Goal: Task Accomplishment & Management: Complete application form

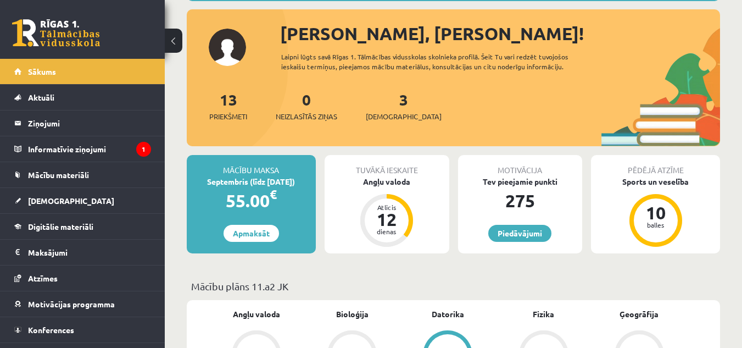
scroll to position [180, 0]
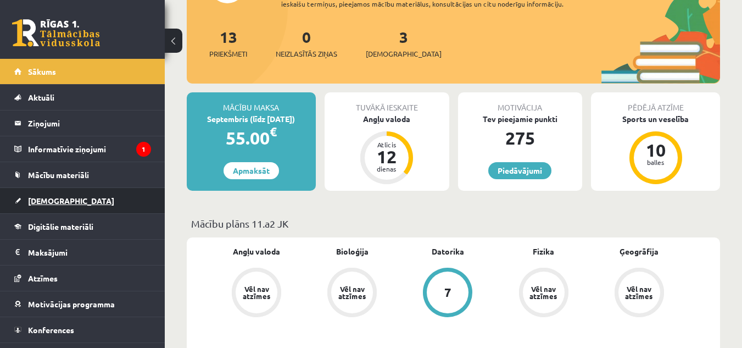
click at [65, 204] on link "[DEMOGRAPHIC_DATA]" at bounding box center [82, 200] width 137 height 25
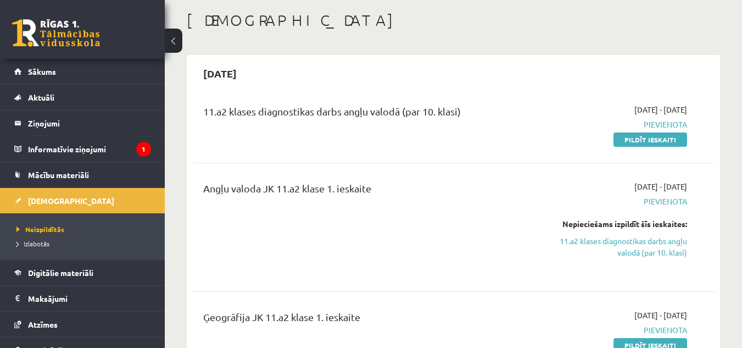
scroll to position [53, 0]
click at [657, 133] on div "2025-09-01 - 2025-09-15 Pievienota Pildīt ieskaiti" at bounding box center [611, 124] width 167 height 41
click at [657, 139] on link "Pildīt ieskaiti" at bounding box center [650, 140] width 74 height 14
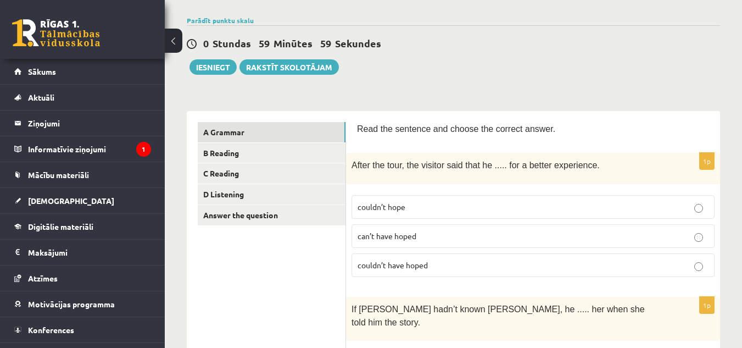
scroll to position [76, 0]
click at [408, 259] on p "couldn’t have hoped" at bounding box center [532, 265] width 351 height 12
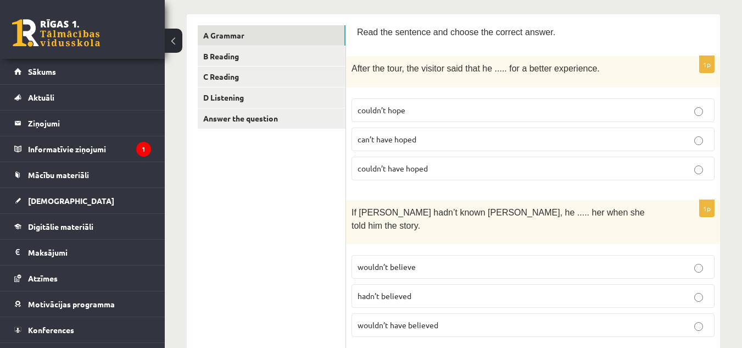
scroll to position [175, 0]
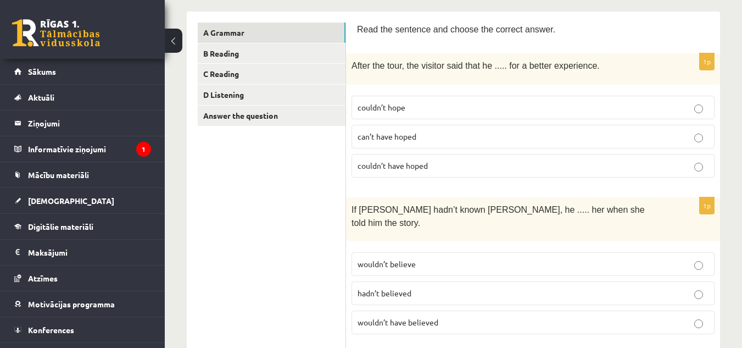
click at [406, 317] on span "wouldn’t have believed" at bounding box center [397, 322] width 81 height 10
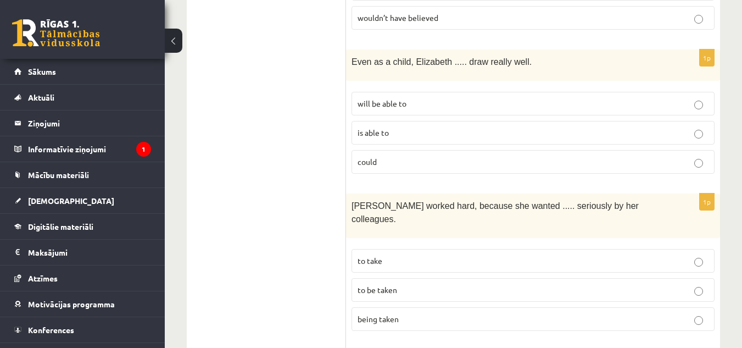
scroll to position [481, 0]
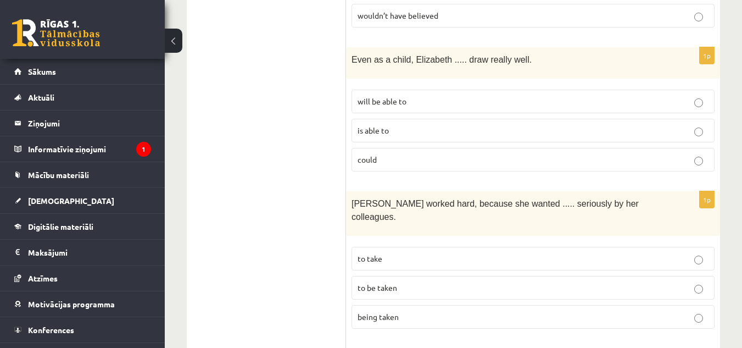
click at [391, 154] on p "could" at bounding box center [532, 160] width 351 height 12
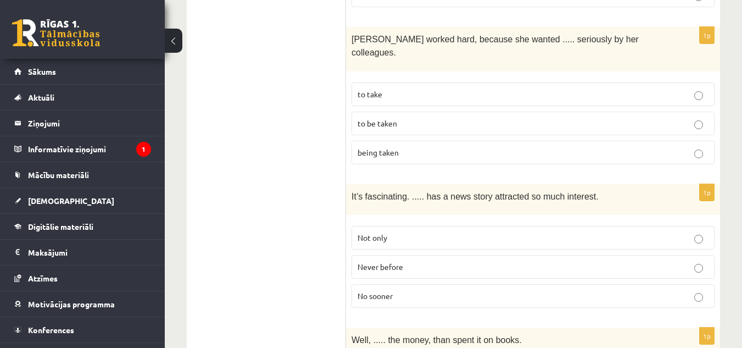
scroll to position [646, 0]
click at [396, 111] on label "to be taken" at bounding box center [532, 123] width 363 height 24
click at [383, 261] on span "Never before" at bounding box center [380, 266] width 46 height 10
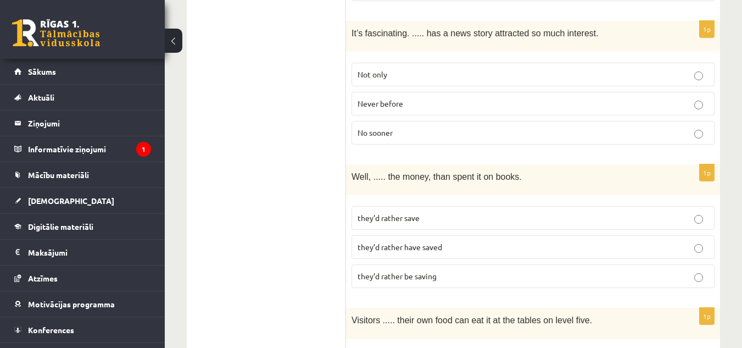
scroll to position [809, 0]
click at [423, 241] on span "they’d rather have saved" at bounding box center [399, 246] width 85 height 10
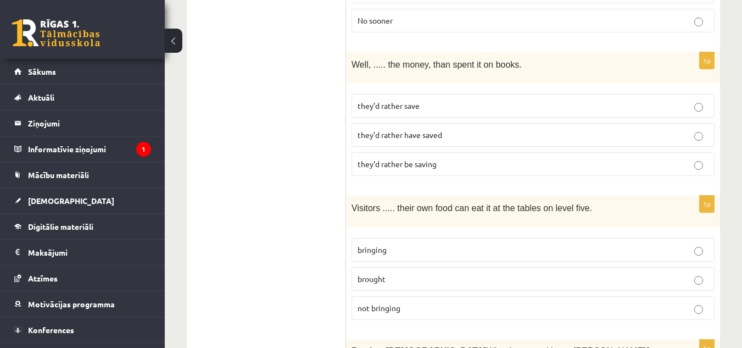
scroll to position [1009, 0]
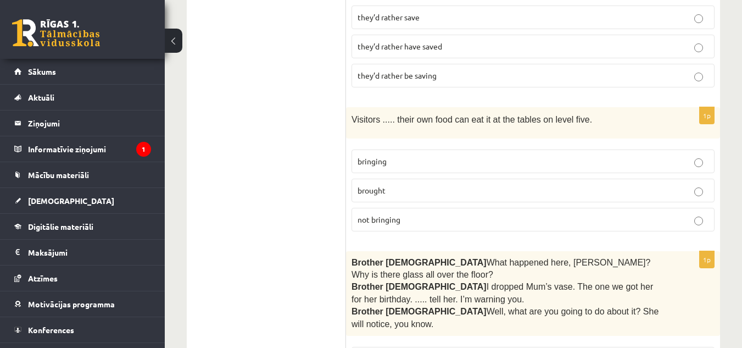
click at [409, 155] on p "bringing" at bounding box center [532, 161] width 351 height 12
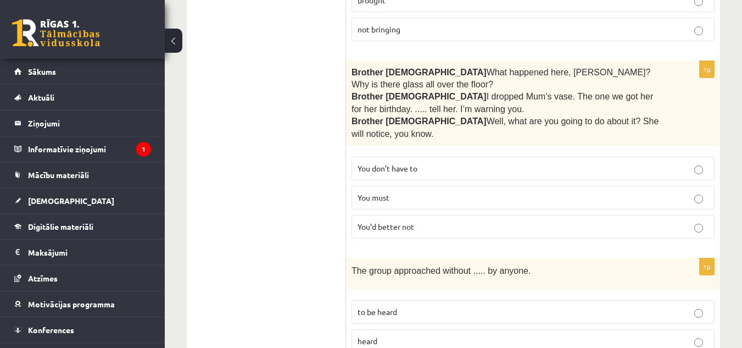
scroll to position [1199, 0]
click at [391, 221] on span "You’d better not" at bounding box center [385, 226] width 57 height 10
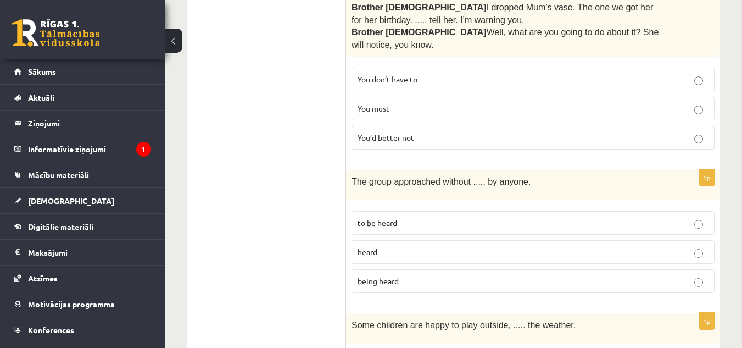
scroll to position [1307, 0]
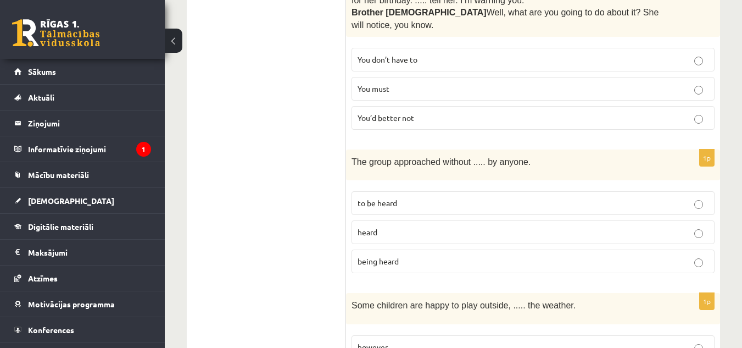
click at [388, 249] on label "being heard" at bounding box center [532, 261] width 363 height 24
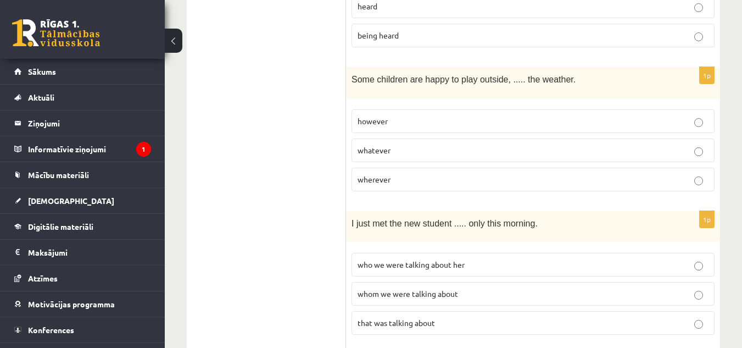
scroll to position [1535, 0]
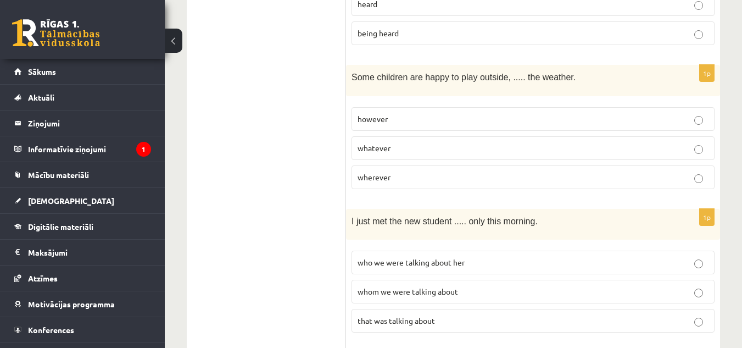
click at [422, 136] on label "whatever" at bounding box center [532, 148] width 363 height 24
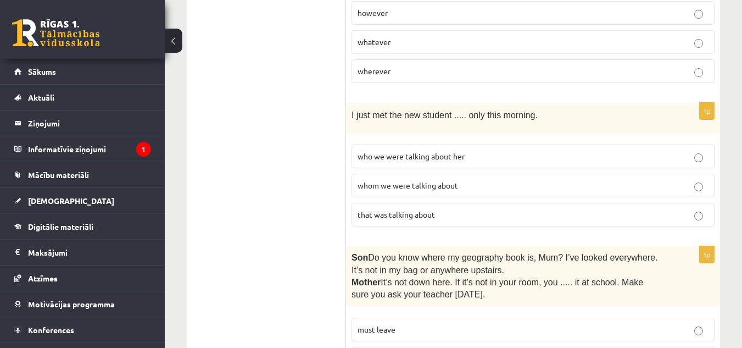
scroll to position [1642, 0]
click at [435, 173] on label "whom we were talking about" at bounding box center [532, 185] width 363 height 24
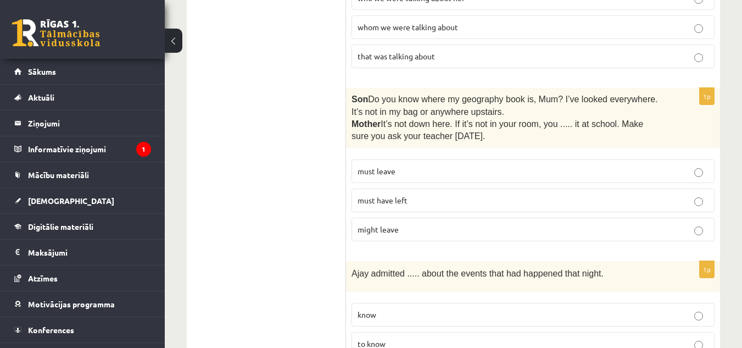
scroll to position [1800, 0]
click at [424, 194] on p "must have left" at bounding box center [532, 200] width 351 height 12
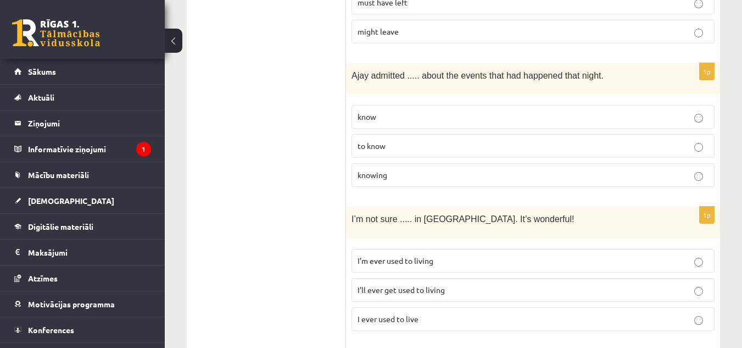
scroll to position [1998, 0]
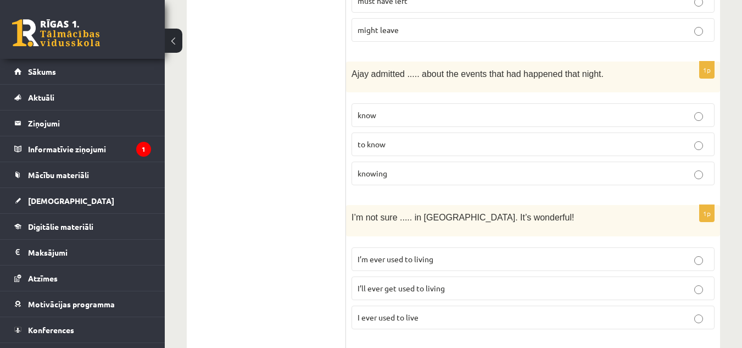
click at [425, 167] on p "knowing" at bounding box center [532, 173] width 351 height 12
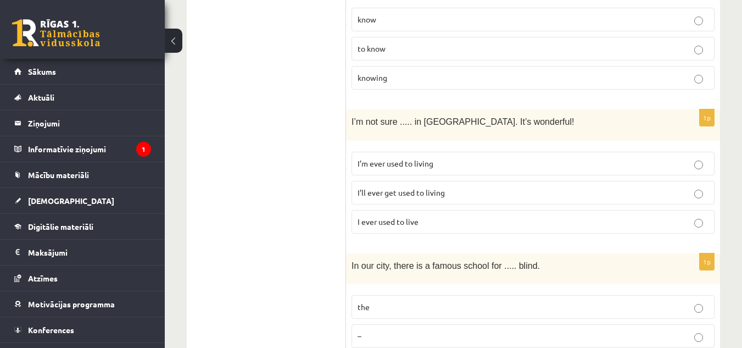
scroll to position [2103, 0]
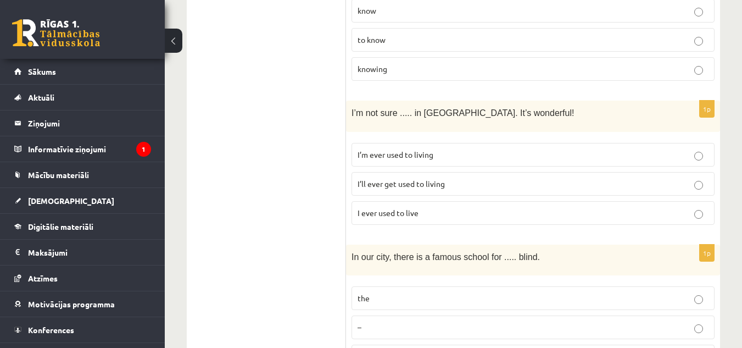
click at [425, 178] on span "I’ll ever get used to living" at bounding box center [400, 183] width 87 height 10
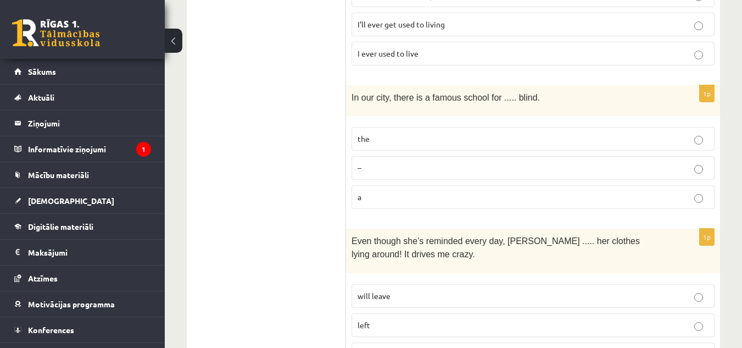
scroll to position [2263, 0]
click at [446, 126] on label "the" at bounding box center [532, 138] width 363 height 24
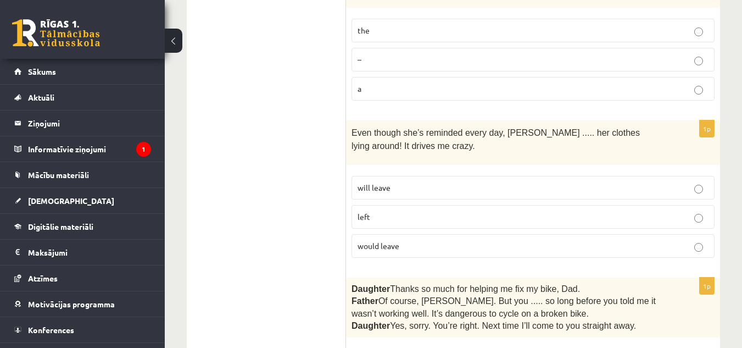
scroll to position [2379, 0]
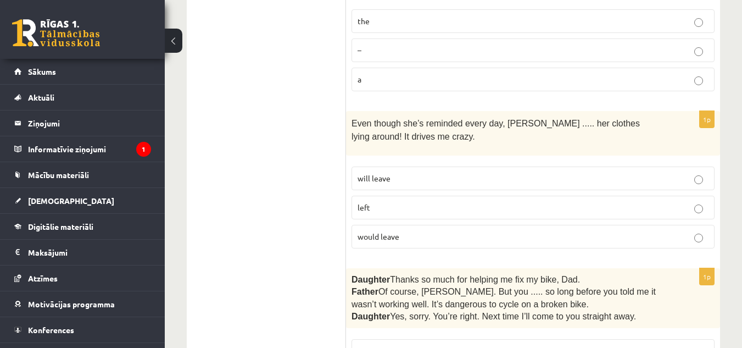
click at [429, 161] on fieldset "will leave left would leave" at bounding box center [532, 206] width 363 height 91
click at [432, 172] on p "will leave" at bounding box center [532, 178] width 351 height 12
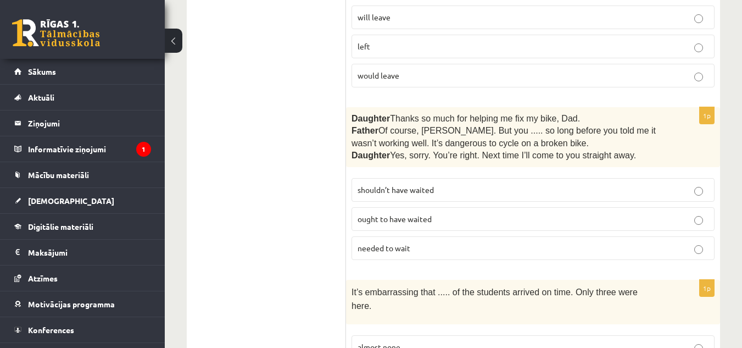
scroll to position [2541, 0]
click at [383, 183] on span "shouldn’t have waited" at bounding box center [395, 188] width 76 height 10
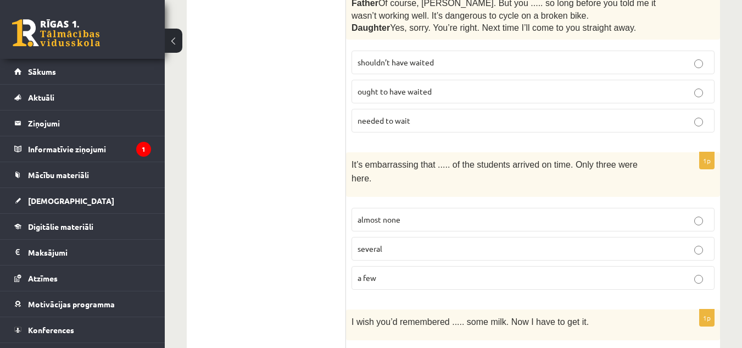
scroll to position [2668, 0]
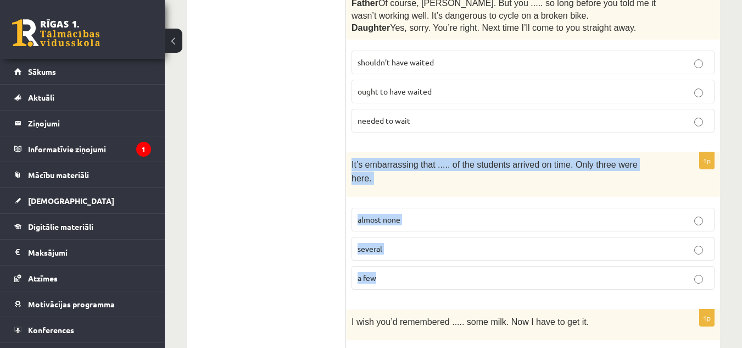
drag, startPoint x: 347, startPoint y: 99, endPoint x: 376, endPoint y: 211, distance: 115.7
click at [376, 211] on div "1p It’s embarrassing that ..... of the students arrived on time. Only three wer…" at bounding box center [533, 225] width 374 height 146
copy div "It’s embarrassing that ..... of the students arrived on time. Only three were h…"
click at [370, 214] on p "almost none" at bounding box center [532, 220] width 351 height 12
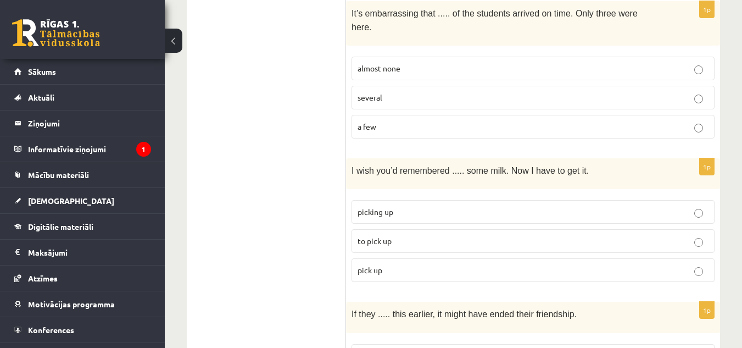
scroll to position [2849, 0]
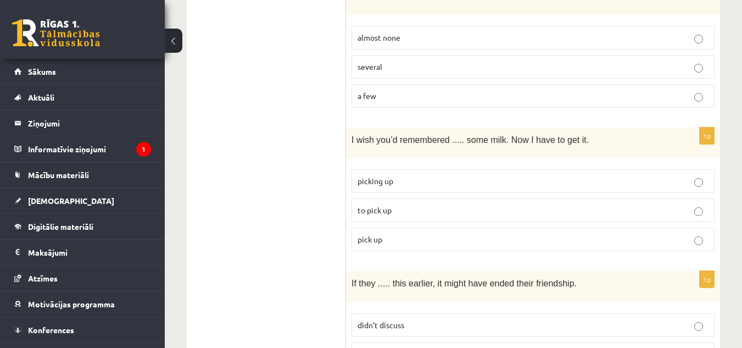
drag, startPoint x: 345, startPoint y: 63, endPoint x: 390, endPoint y: 319, distance: 260.2
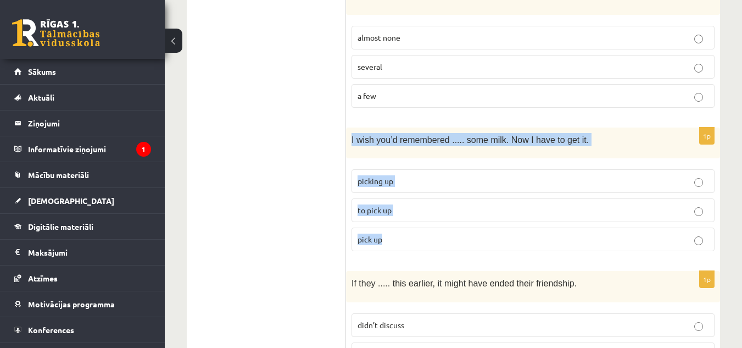
drag, startPoint x: 346, startPoint y: 65, endPoint x: 427, endPoint y: 173, distance: 135.3
click at [427, 173] on div "1p I wish you’d remembered ..... some milk. Now I have to get it. picking up to…" at bounding box center [533, 193] width 374 height 132
copy div "I wish you’d remembered ..... some milk. Now I have to get it. picking up to pi…"
click at [375, 164] on fieldset "picking up to pick up pick up" at bounding box center [532, 209] width 363 height 91
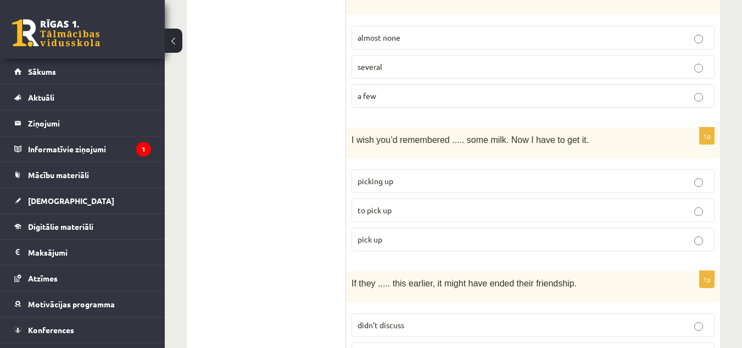
click at [378, 205] on span "to pick up" at bounding box center [374, 210] width 34 height 10
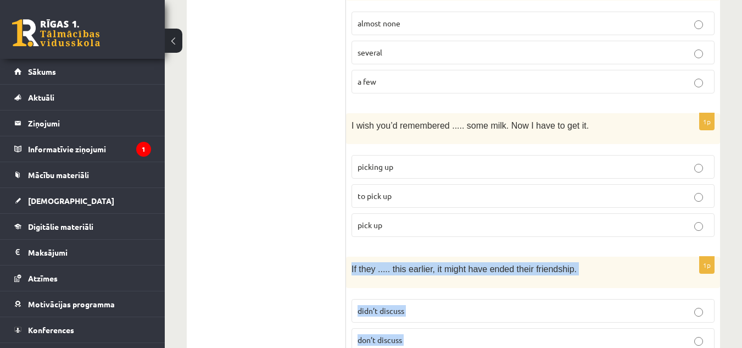
drag, startPoint x: 352, startPoint y: 193, endPoint x: 480, endPoint y: 305, distance: 170.4
click at [480, 305] on div "1p If they ..... this earlier, it might have ended their friendship. didn’t dis…" at bounding box center [533, 322] width 374 height 132
copy div "If they ..... this earlier, it might have ended their friendship. didn’t discus…"
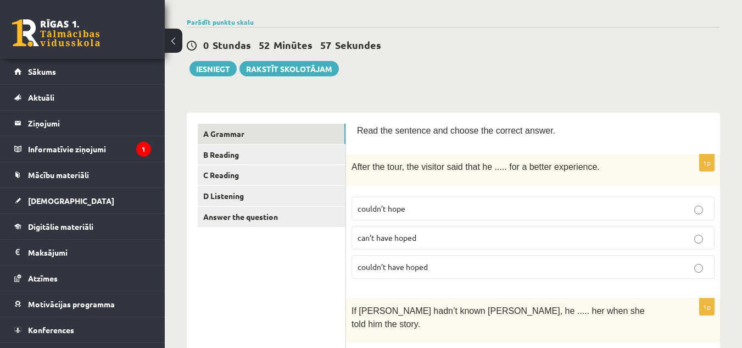
scroll to position [73, 0]
click at [280, 153] on link "B Reading" at bounding box center [272, 155] width 148 height 20
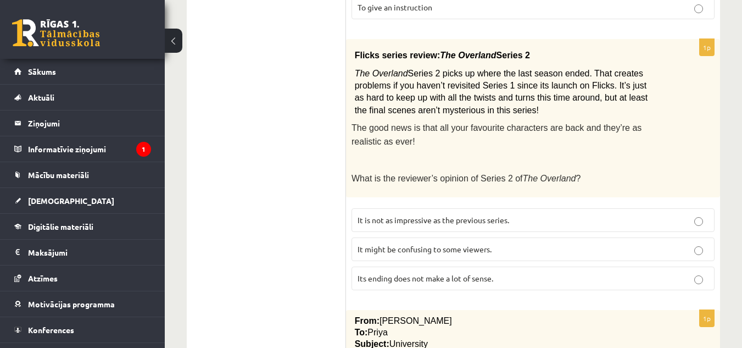
scroll to position [416, 0]
click at [423, 236] on label "It might be confusing to some viewers." at bounding box center [532, 248] width 363 height 24
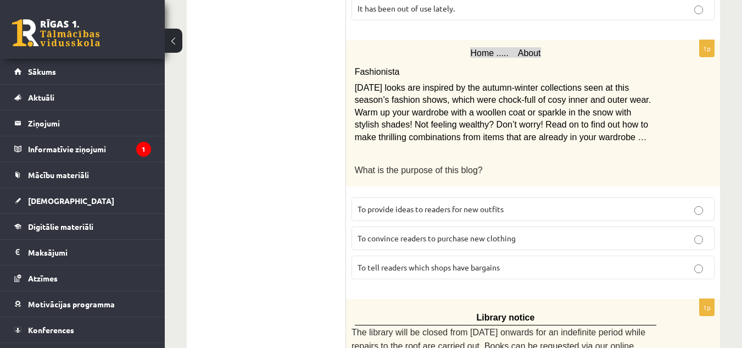
scroll to position [1248, 0]
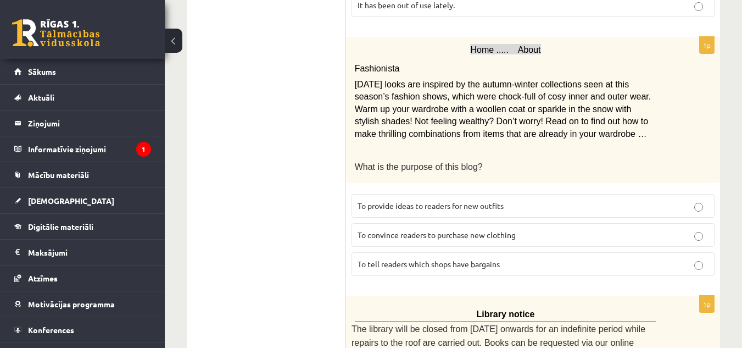
click at [420, 194] on label "To provide ideas to readers for new outfits" at bounding box center [532, 206] width 363 height 24
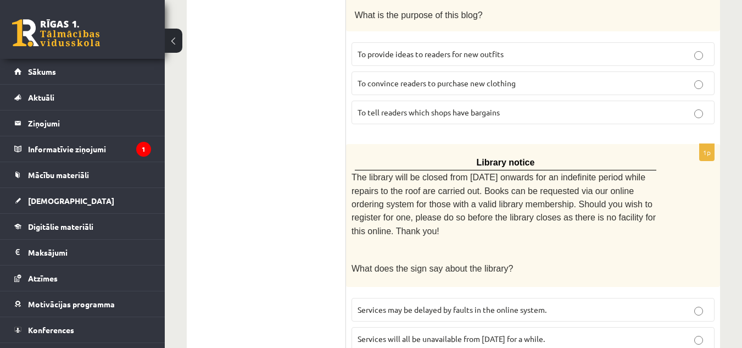
scroll to position [1431, 0]
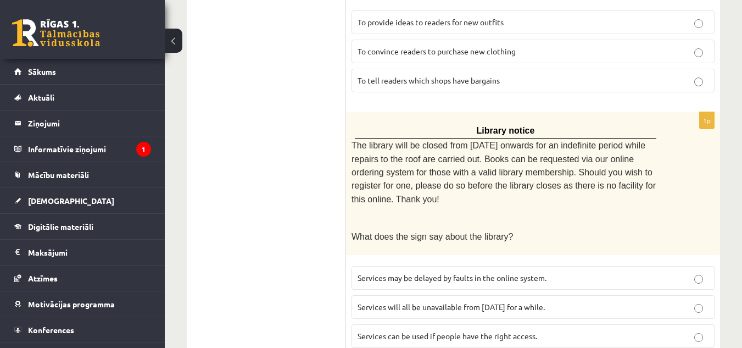
click at [395, 330] on span "Services can be used if people have the right access." at bounding box center [447, 335] width 180 height 10
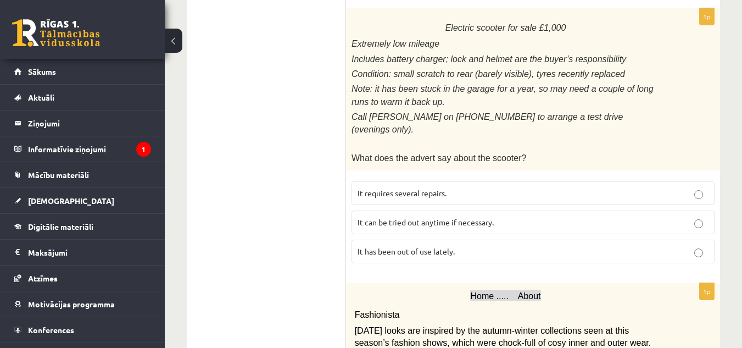
scroll to position [1002, 0]
click at [405, 245] on span "It has been out of use lately." at bounding box center [405, 250] width 97 height 10
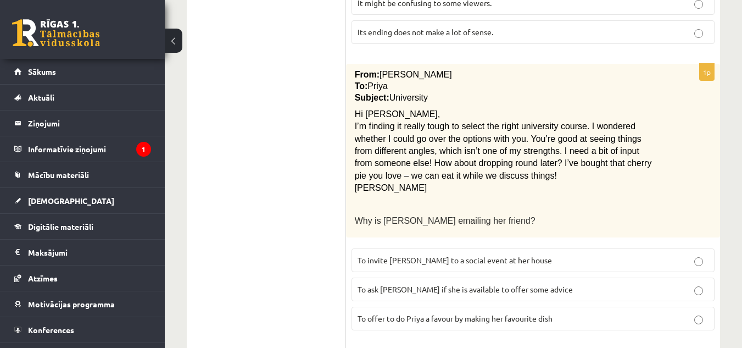
scroll to position [675, 0]
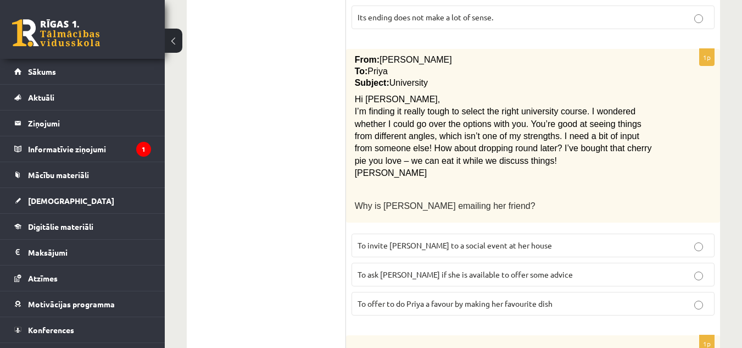
click at [396, 269] on span "To ask Priya if she is available to offer some advice" at bounding box center [464, 274] width 215 height 10
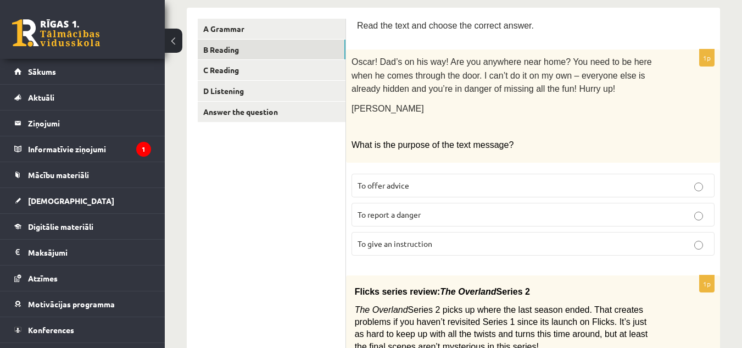
scroll to position [178, 0]
click at [404, 229] on fieldset "To offer advice To report a danger To give an instruction" at bounding box center [532, 214] width 363 height 91
click at [406, 242] on span "To give an instruction" at bounding box center [394, 244] width 75 height 10
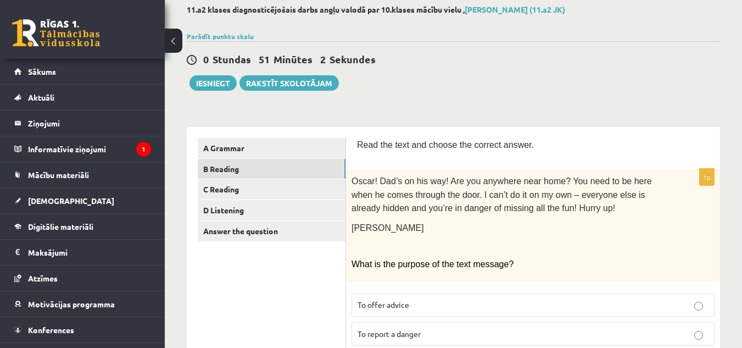
scroll to position [0, 0]
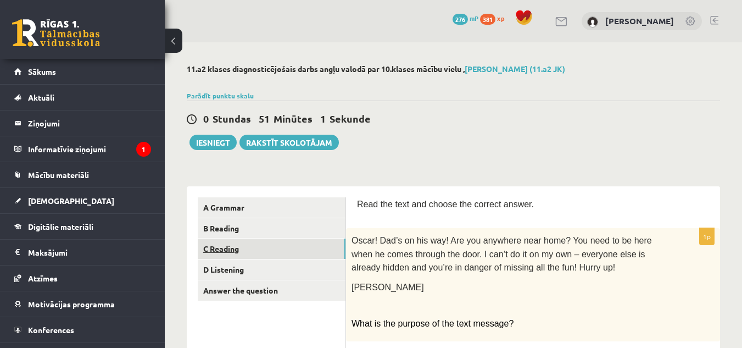
click at [287, 250] on link "C Reading" at bounding box center [272, 248] width 148 height 20
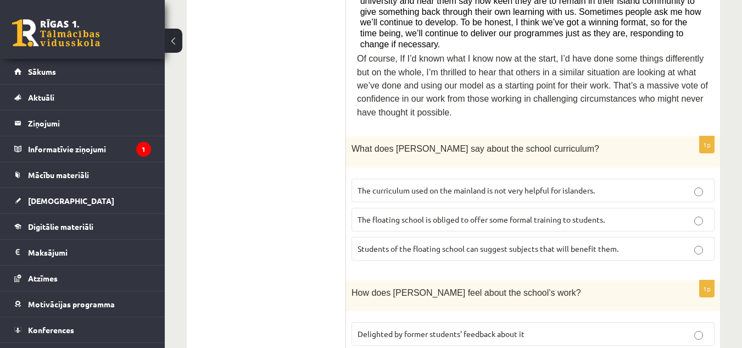
scroll to position [631, 0]
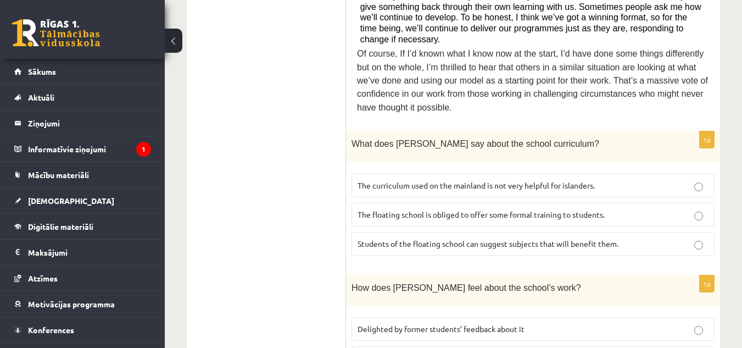
click at [481, 180] on p "The curriculum used on the mainland is not very helpful for islanders." at bounding box center [532, 186] width 351 height 12
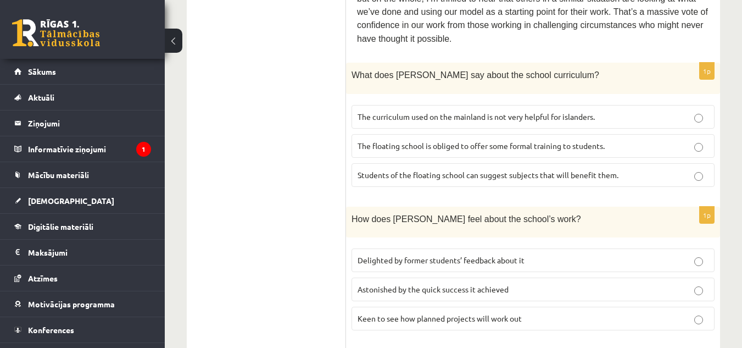
scroll to position [700, 0]
click at [423, 254] on span "Delighted by former students’ feedback about it" at bounding box center [440, 259] width 167 height 10
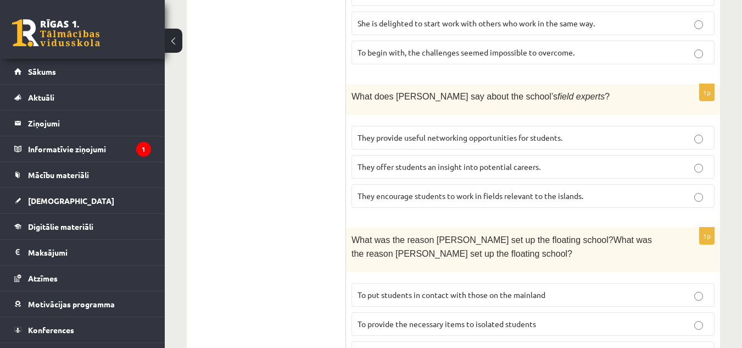
scroll to position [1124, 0]
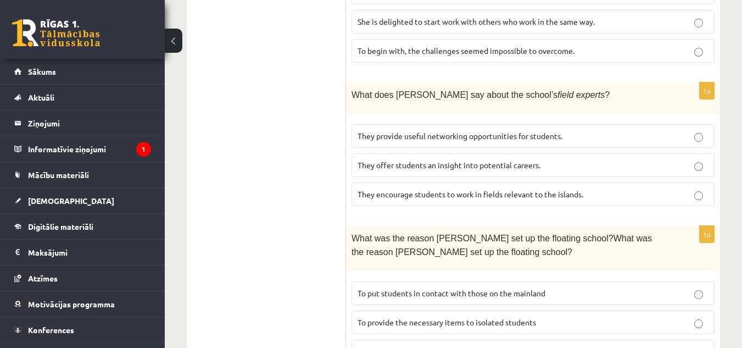
click at [411, 316] on p "To provide the necessary items to isolated students" at bounding box center [532, 322] width 351 height 12
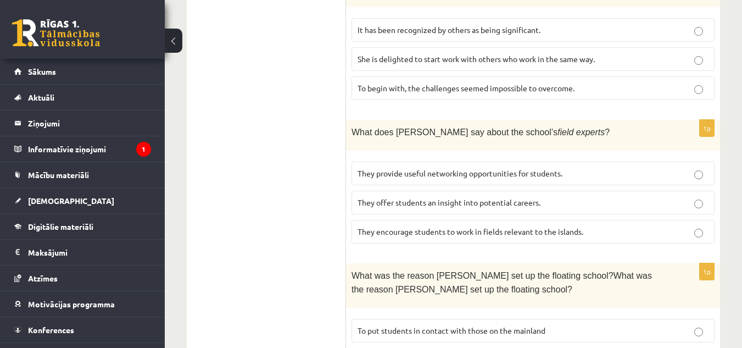
scroll to position [1224, 0]
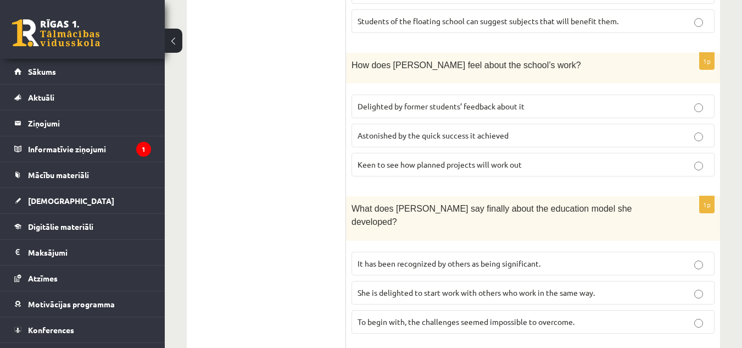
scroll to position [853, 0]
click at [477, 259] on span "It has been recognized by others as being significant." at bounding box center [448, 264] width 183 height 10
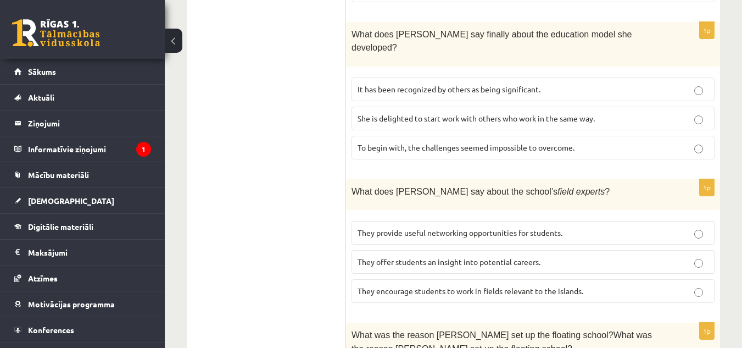
scroll to position [1005, 0]
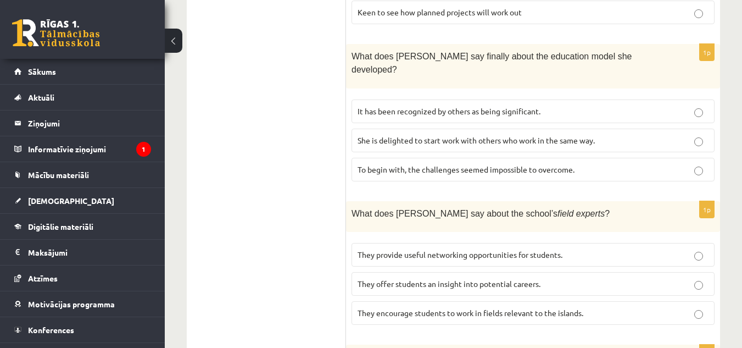
click at [464, 278] on span "They offer students an insight into potential careers." at bounding box center [448, 283] width 183 height 10
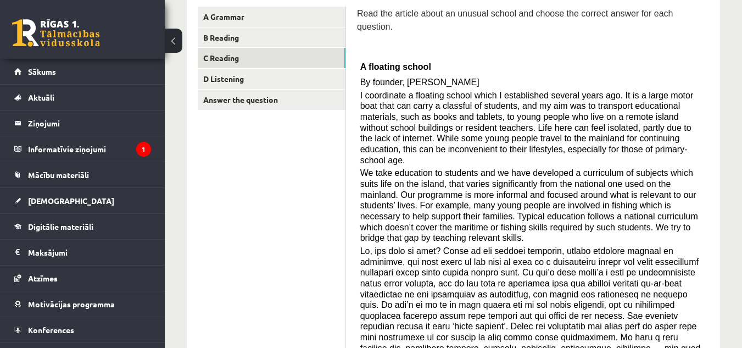
scroll to position [190, 0]
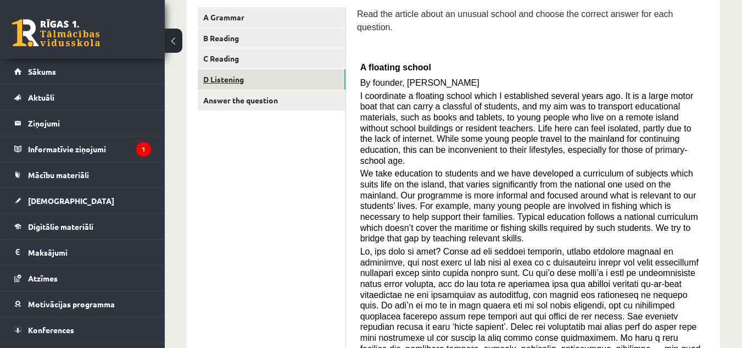
click at [302, 80] on link "D Listening" at bounding box center [272, 79] width 148 height 20
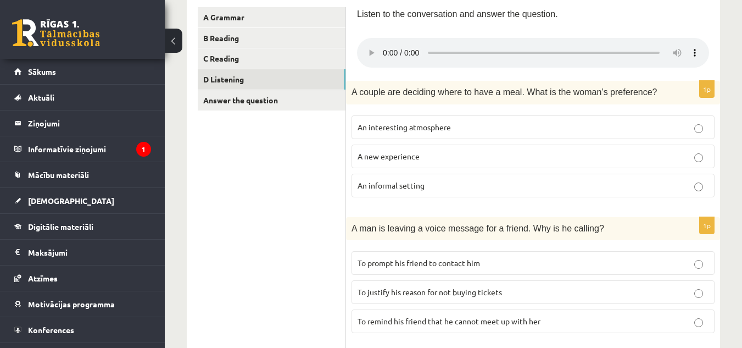
click at [405, 162] on p "A new experience" at bounding box center [532, 156] width 351 height 12
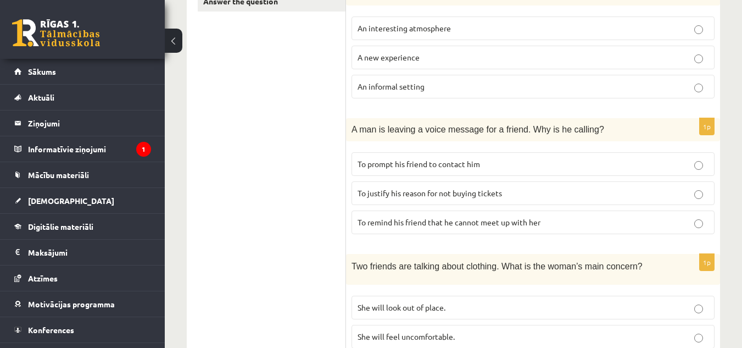
scroll to position [290, 0]
click at [444, 163] on span "To prompt his friend to contact him" at bounding box center [418, 163] width 122 height 10
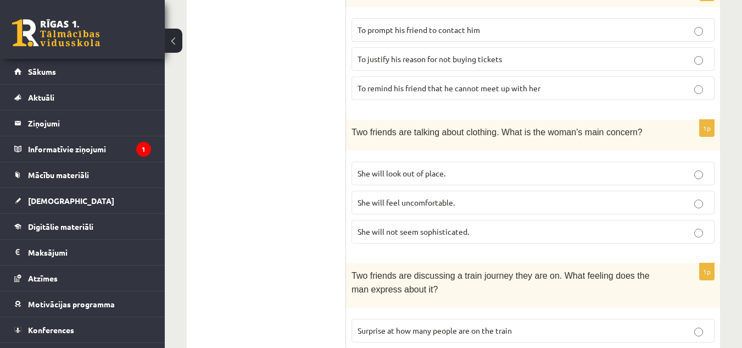
scroll to position [423, 0]
click at [411, 200] on span "She will feel uncomfortable." at bounding box center [405, 202] width 97 height 10
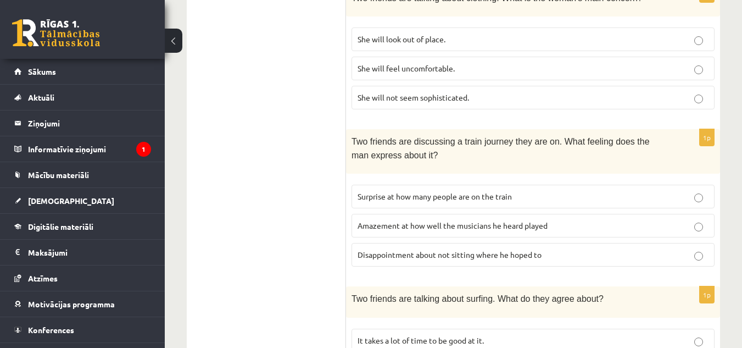
scroll to position [601, 0]
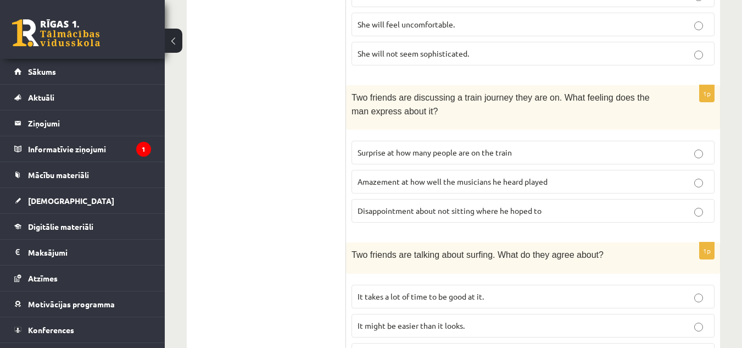
click at [413, 214] on span "Disappointment about not sitting where he hoped to" at bounding box center [449, 210] width 184 height 10
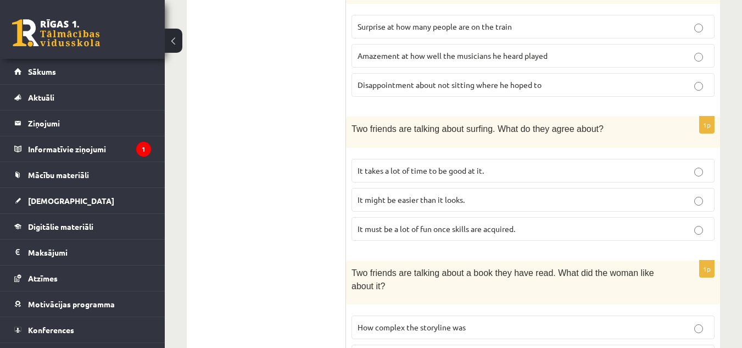
scroll to position [815, 0]
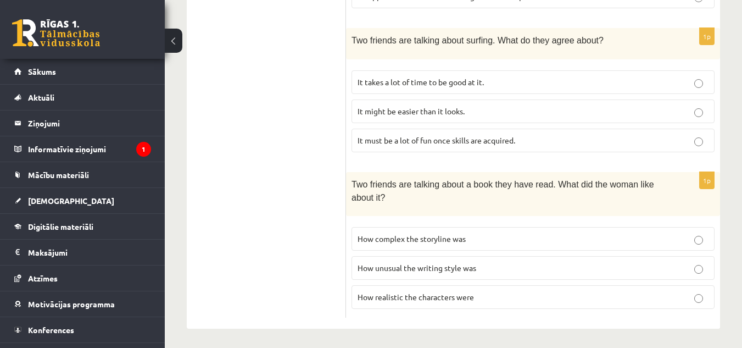
click at [395, 79] on span "It takes a lot of time to be good at it." at bounding box center [420, 82] width 126 height 10
click at [457, 294] on span "How realistic the characters were" at bounding box center [415, 297] width 116 height 10
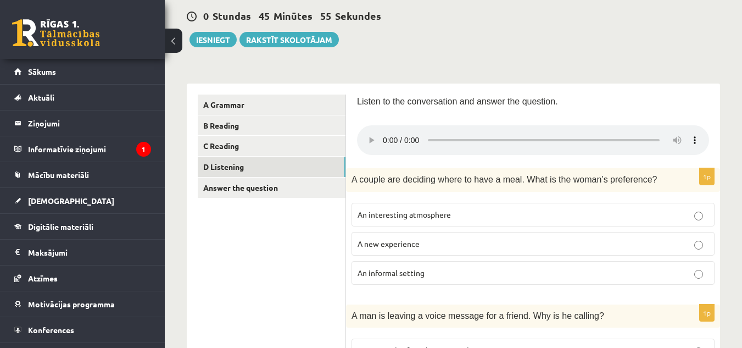
scroll to position [0, 0]
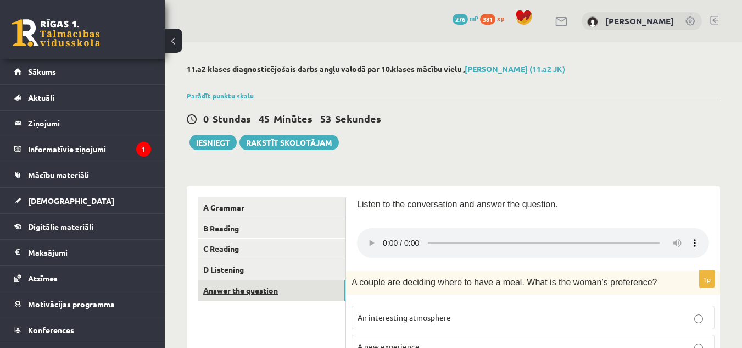
click at [266, 285] on link "Answer the question" at bounding box center [272, 290] width 148 height 20
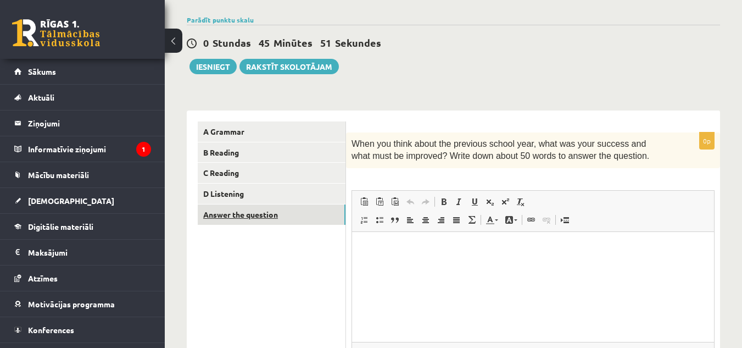
scroll to position [77, 0]
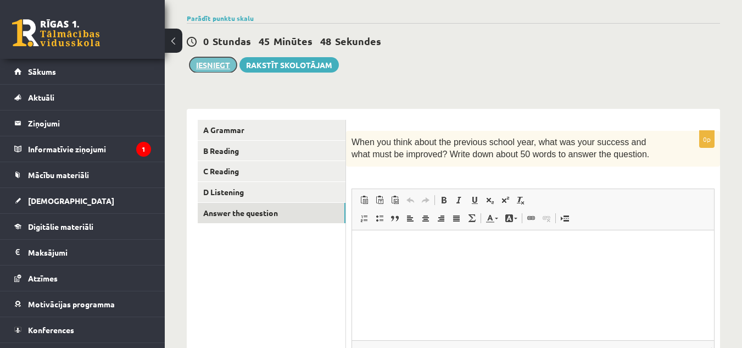
click at [205, 60] on button "Iesniegt" at bounding box center [212, 64] width 47 height 15
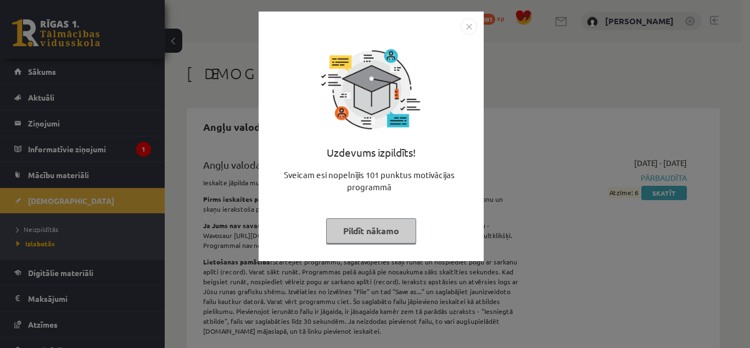
click at [355, 227] on button "Pildīt nākamo" at bounding box center [371, 230] width 90 height 25
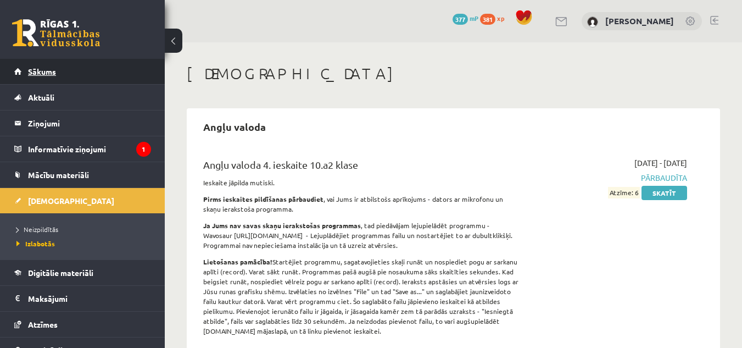
click at [20, 73] on link "Sākums" at bounding box center [82, 71] width 137 height 25
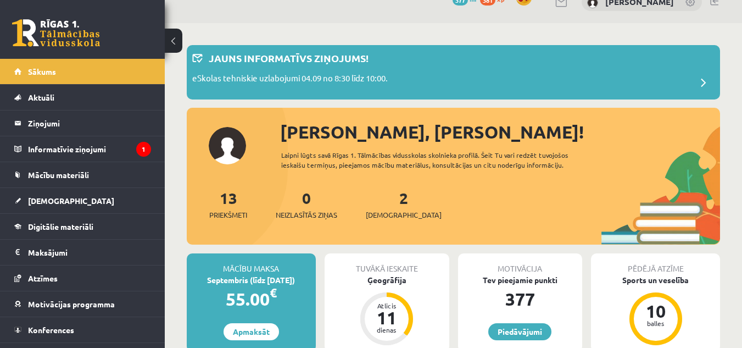
scroll to position [24, 0]
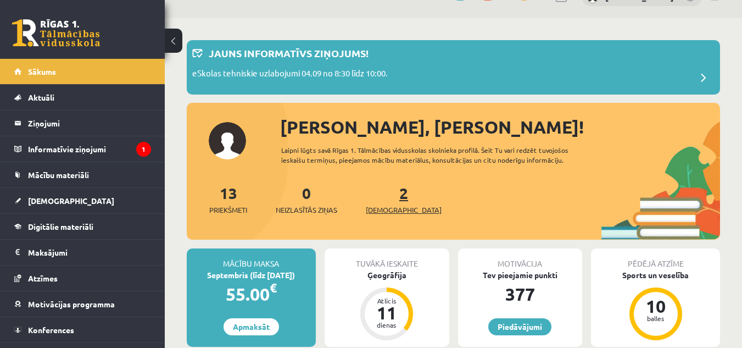
click at [377, 205] on span "[DEMOGRAPHIC_DATA]" at bounding box center [404, 209] width 76 height 11
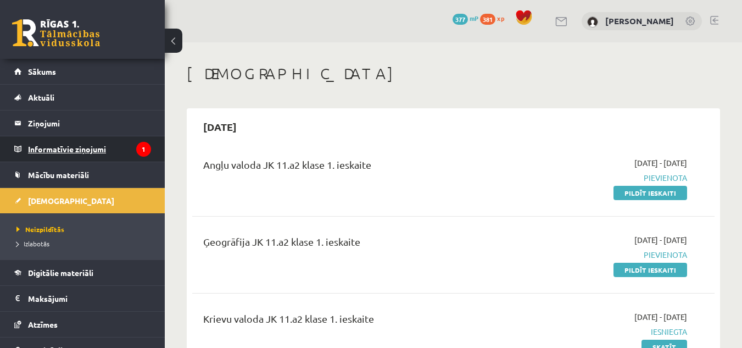
click at [59, 146] on legend "Informatīvie ziņojumi 1" at bounding box center [89, 148] width 123 height 25
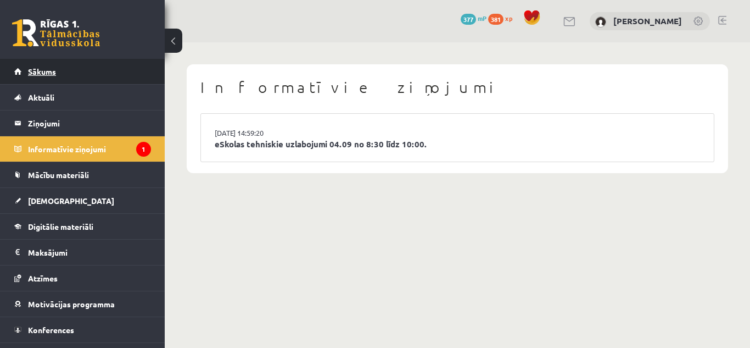
click at [98, 70] on link "Sākums" at bounding box center [82, 71] width 137 height 25
